Goal: Task Accomplishment & Management: Complete application form

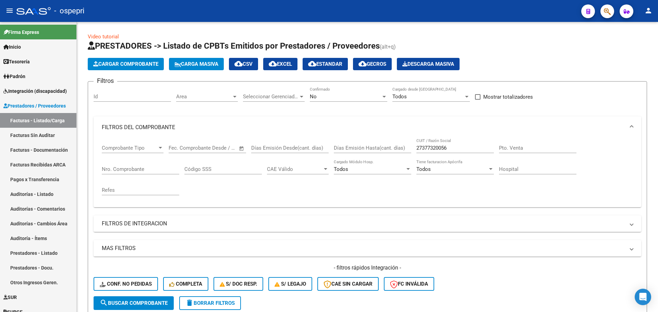
scroll to position [115, 0]
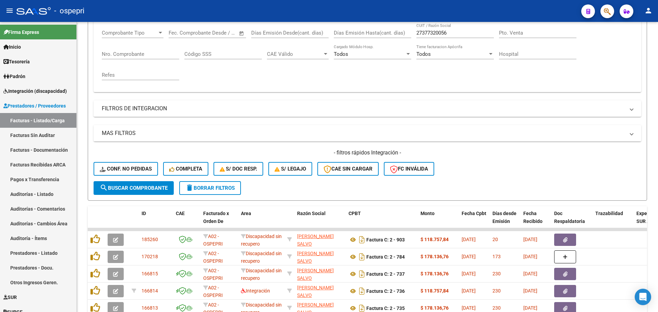
click at [370, 4] on div "- ospepri" at bounding box center [295, 10] width 559 height 15
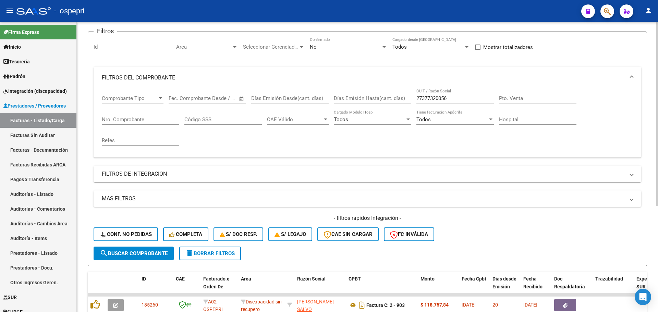
scroll to position [47, 0]
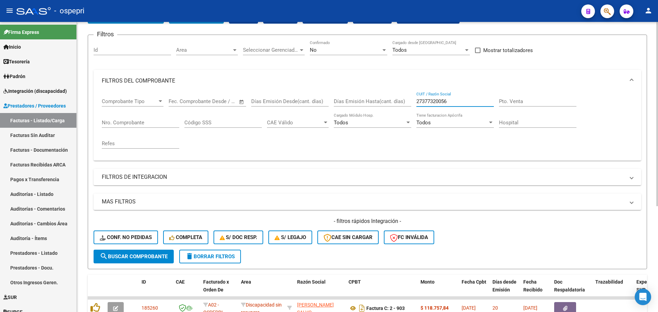
click at [454, 101] on input "27377320056" at bounding box center [454, 101] width 77 height 6
paste input "26598902"
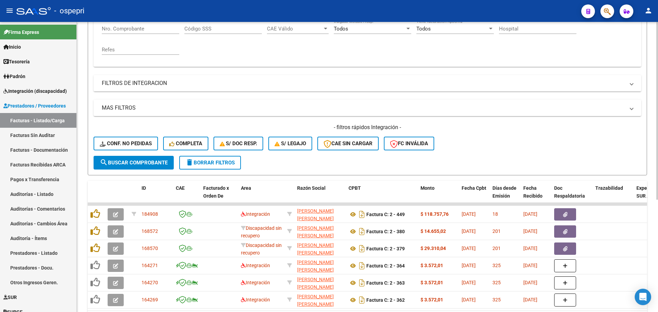
scroll to position [149, 0]
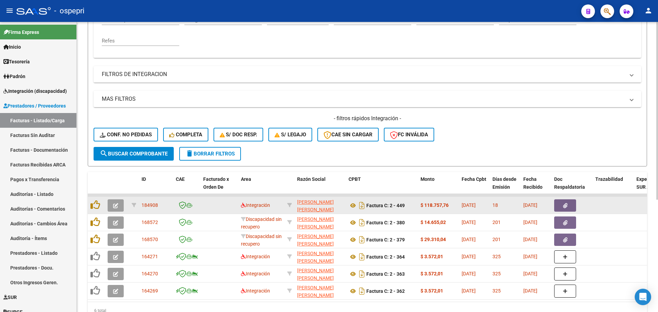
type input "27265989026"
click at [116, 205] on icon "button" at bounding box center [115, 205] width 5 height 5
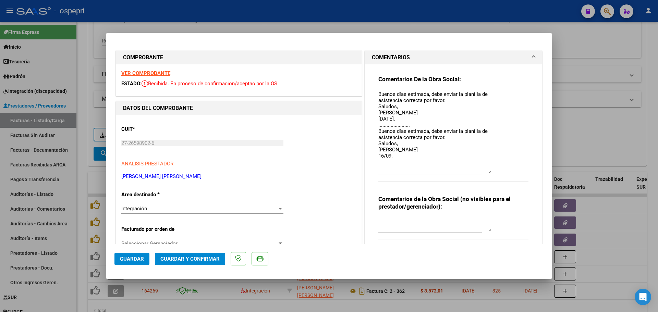
drag, startPoint x: 486, startPoint y: 104, endPoint x: 488, endPoint y: 173, distance: 69.6
click at [488, 173] on textarea "Buenos días estimada, debe enviar la planilla de asistencia correcta por favor.…" at bounding box center [434, 131] width 113 height 83
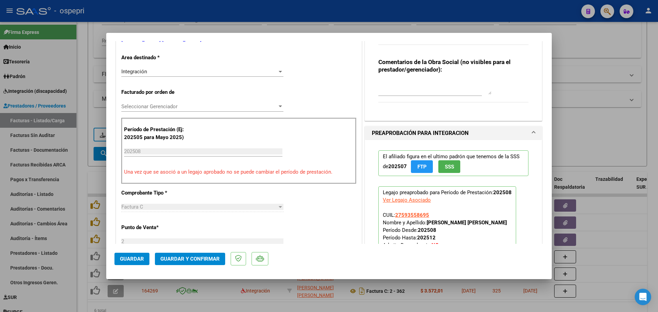
scroll to position [0, 0]
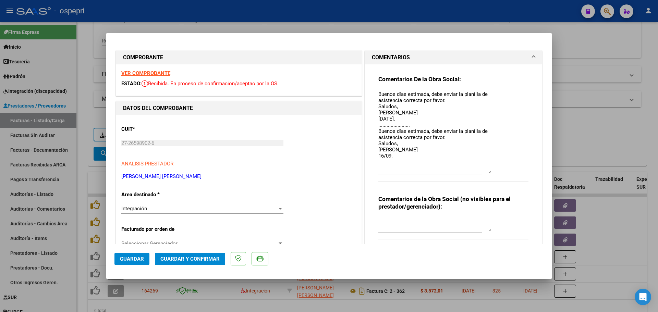
click at [151, 74] on strong "VER COMPROBANTE" at bounding box center [145, 73] width 49 height 6
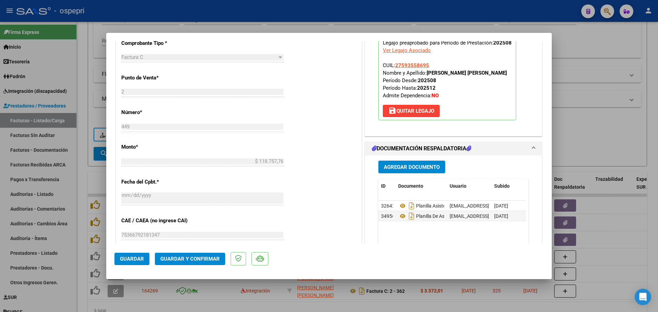
scroll to position [309, 0]
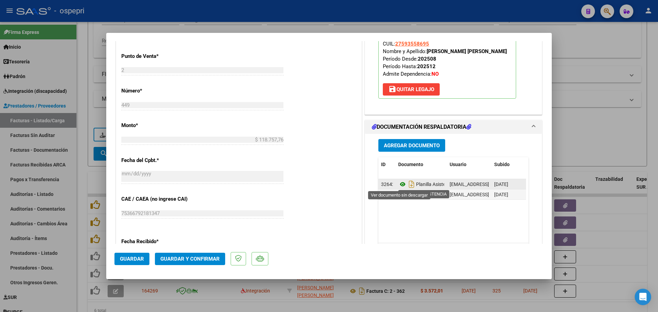
click at [399, 182] on icon at bounding box center [402, 184] width 9 height 8
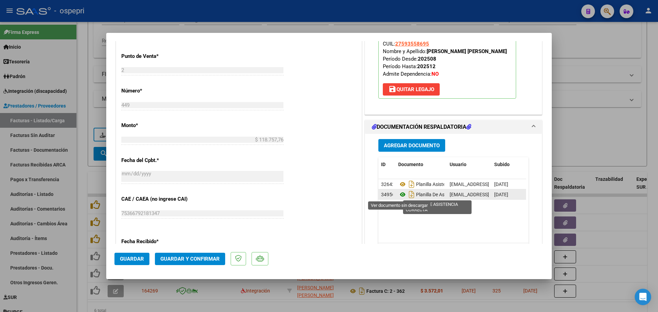
click at [400, 194] on icon at bounding box center [402, 195] width 9 height 8
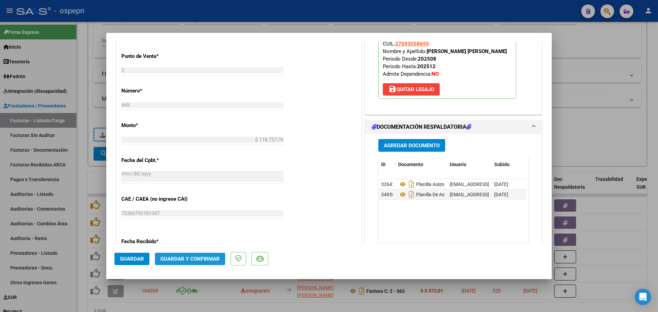
click at [197, 259] on span "Guardar y Confirmar" at bounding box center [189, 259] width 59 height 6
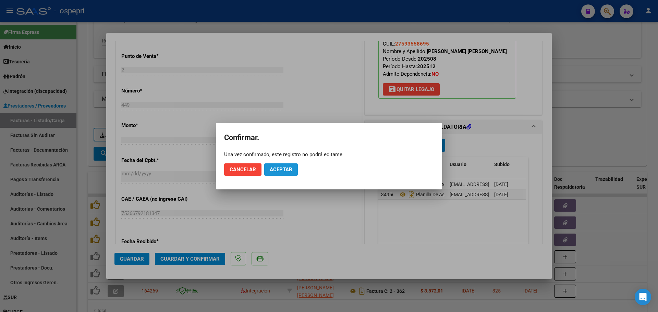
click at [281, 170] on span "Aceptar" at bounding box center [281, 170] width 23 height 6
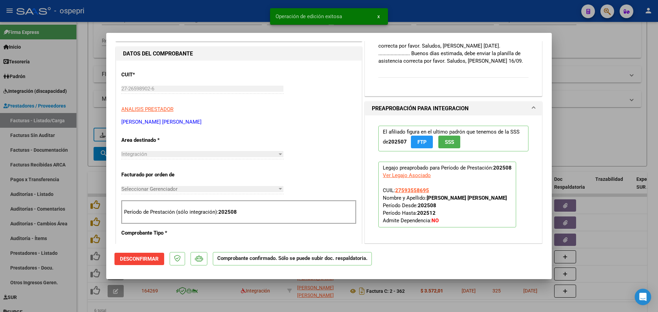
scroll to position [26, 0]
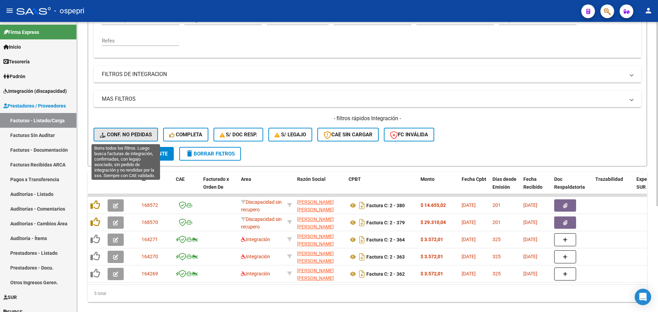
click at [125, 137] on span "Conf. no pedidas" at bounding box center [126, 135] width 52 height 6
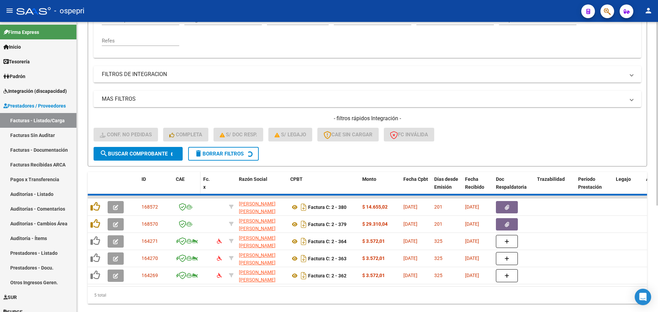
scroll to position [115, 0]
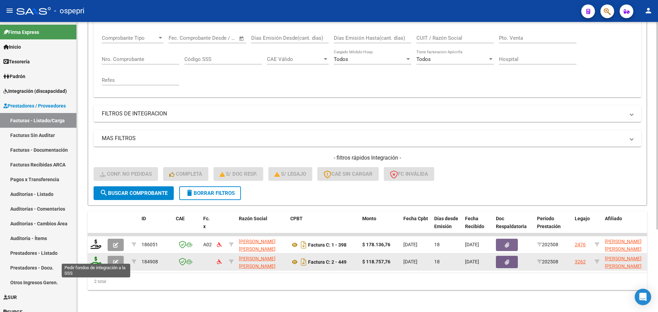
click at [94, 259] on icon at bounding box center [95, 262] width 11 height 10
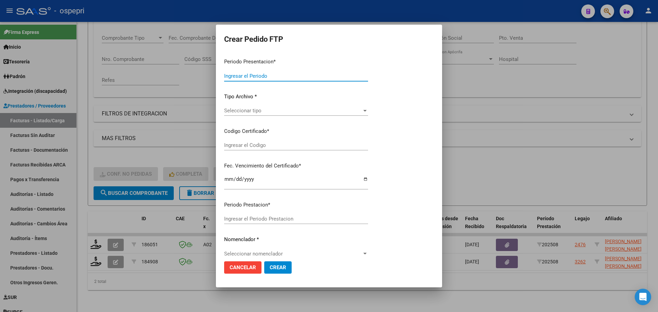
type input "202508"
type input "$ 118.757,76"
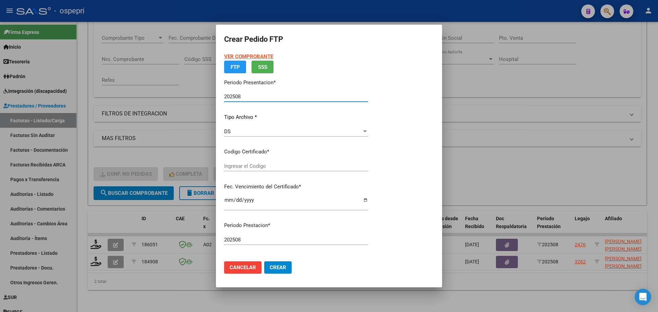
type input "2759355869-5"
type input "[DATE]"
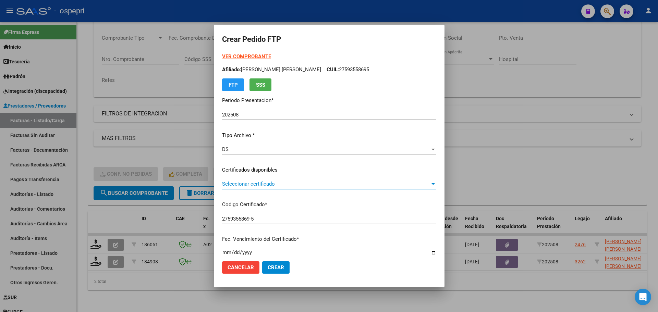
click at [271, 184] on span "Seleccionar certificado" at bounding box center [326, 184] width 208 height 6
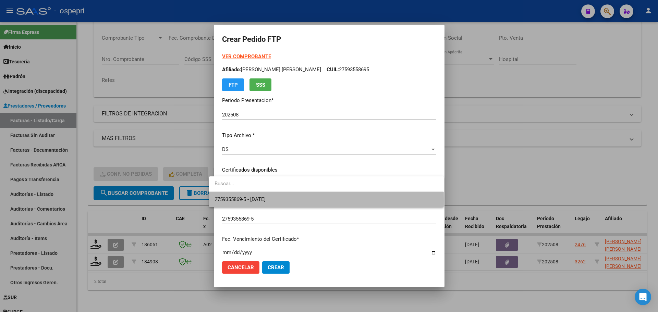
click at [285, 201] on span "2759355869-5 - [DATE]" at bounding box center [327, 199] width 224 height 15
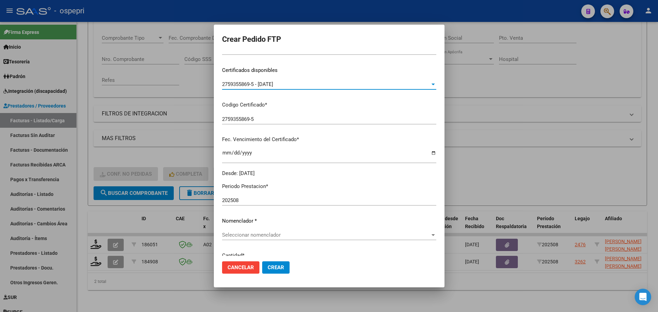
scroll to position [137, 0]
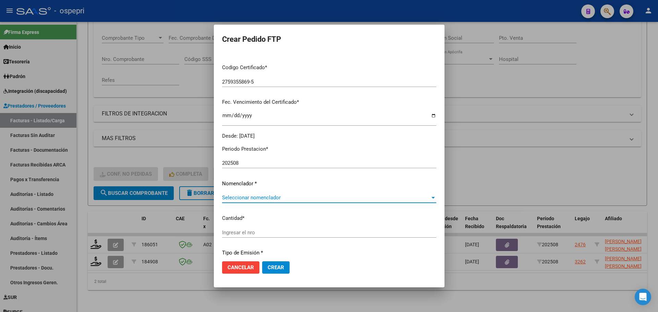
click at [253, 200] on span "Seleccionar nomenclador" at bounding box center [326, 198] width 208 height 6
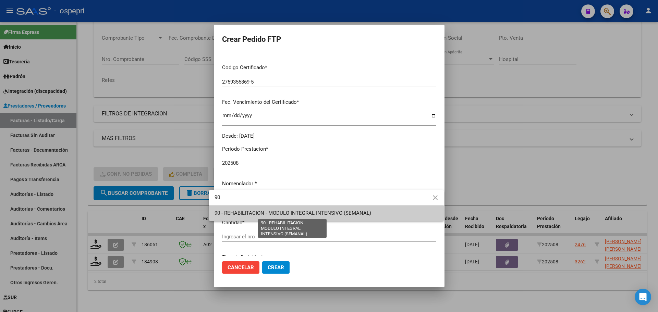
type input "90"
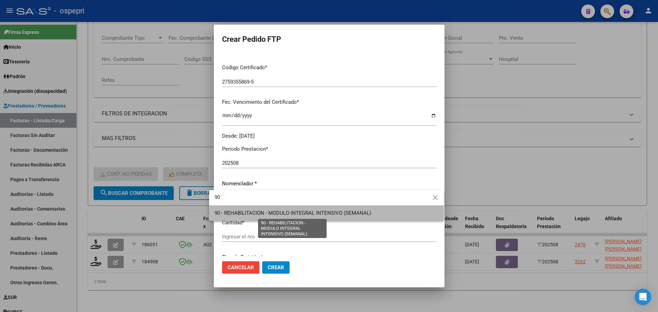
click at [265, 214] on span "90 - REHABILITACION - MODULO INTEGRAL INTENSIVO (SEMANAL)" at bounding box center [293, 213] width 157 height 6
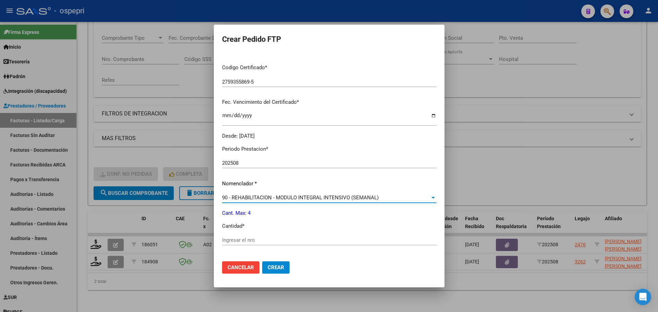
scroll to position [171, 0]
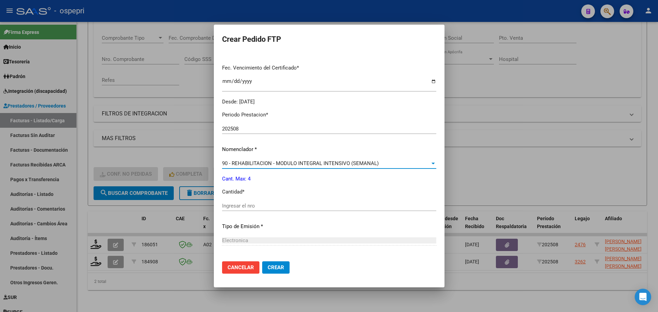
click at [253, 208] on input "Ingresar el nro" at bounding box center [329, 206] width 214 height 6
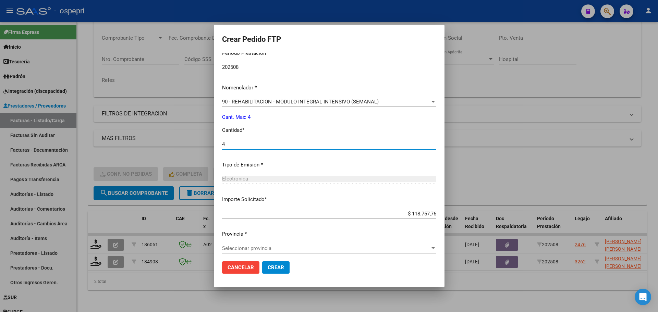
scroll to position [237, 0]
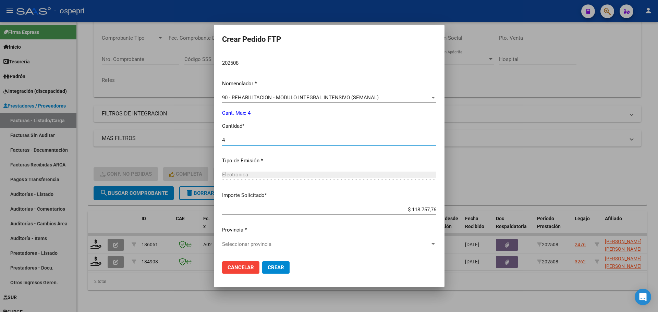
type input "4"
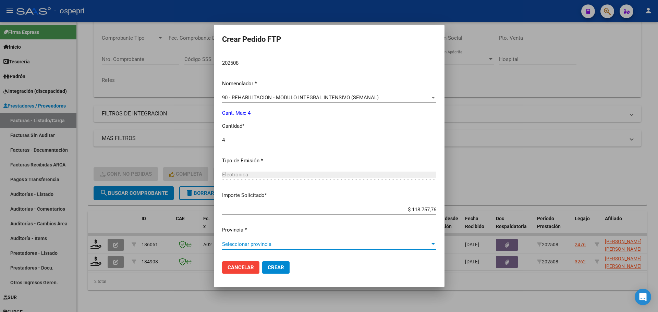
click at [295, 245] on span "Seleccionar provincia" at bounding box center [326, 244] width 208 height 6
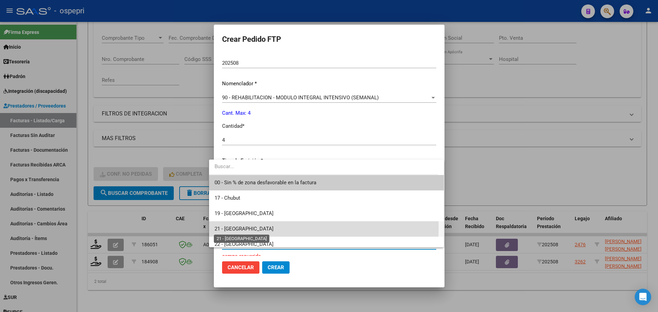
click at [244, 227] on span "21 - [GEOGRAPHIC_DATA]" at bounding box center [244, 229] width 59 height 6
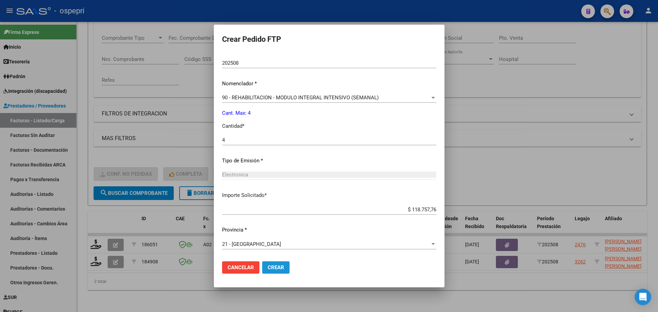
click at [268, 268] on span "Crear" at bounding box center [276, 268] width 16 height 6
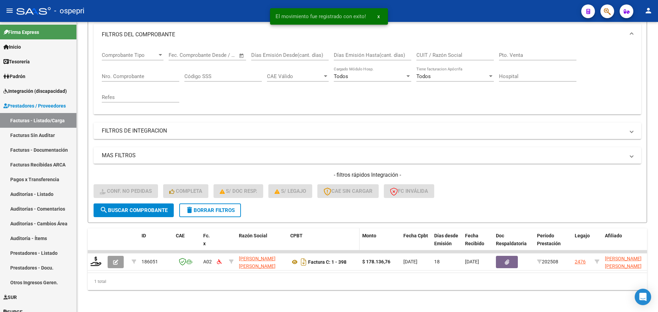
scroll to position [98, 0]
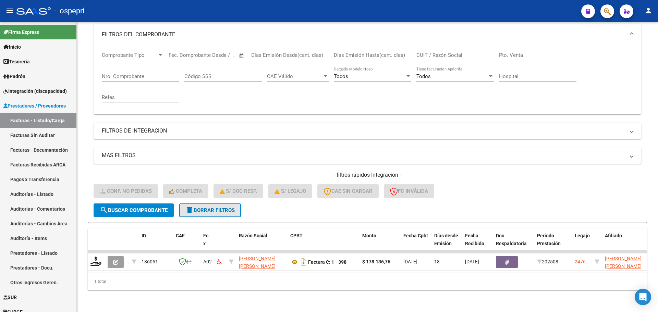
click at [202, 204] on button "delete Borrar Filtros" at bounding box center [210, 211] width 62 height 14
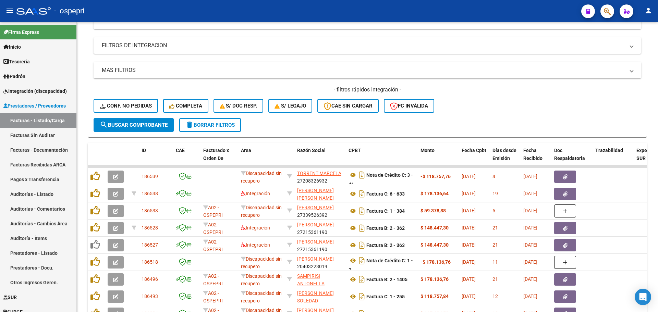
scroll to position [167, 0]
